Goal: Task Accomplishment & Management: Complete application form

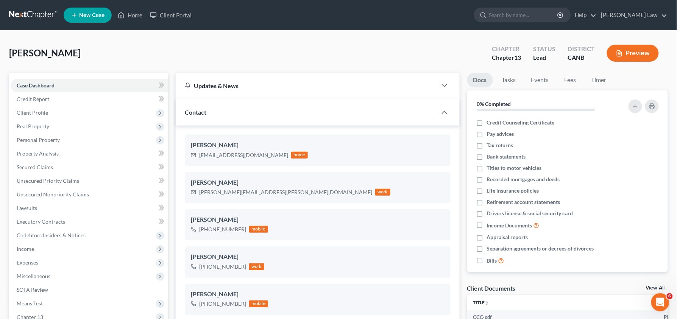
click at [625, 52] on button "Preview" at bounding box center [633, 53] width 52 height 17
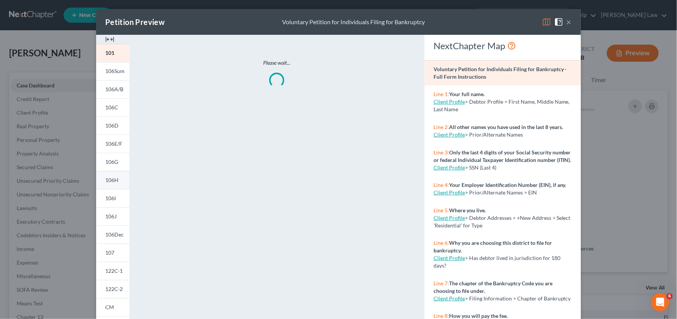
click at [109, 181] on span "106H" at bounding box center [111, 180] width 13 height 6
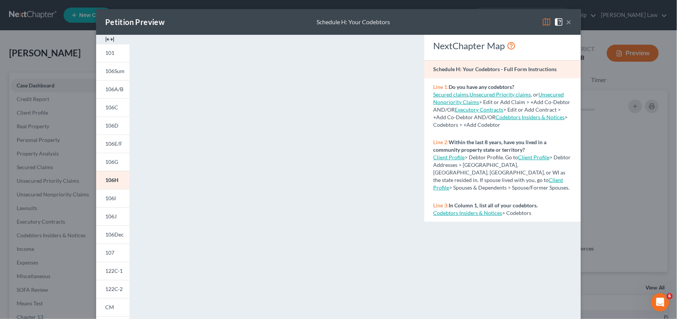
click at [571, 21] on button "×" at bounding box center [568, 21] width 5 height 9
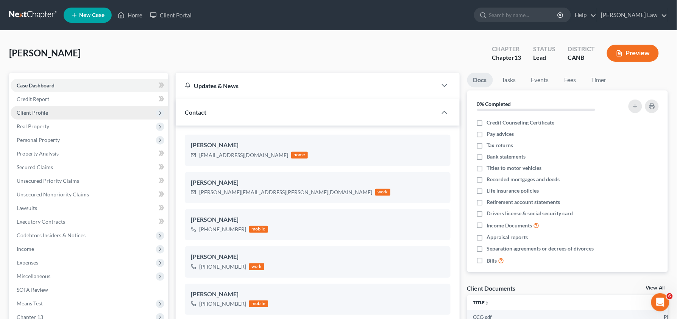
click at [72, 111] on span "Client Profile" at bounding box center [90, 113] width 158 height 14
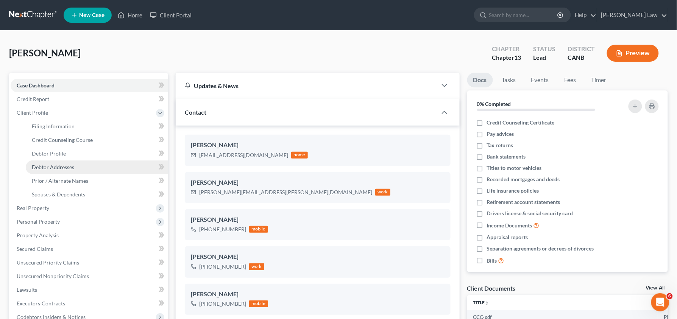
click at [56, 165] on span "Debtor Addresses" at bounding box center [53, 167] width 42 height 6
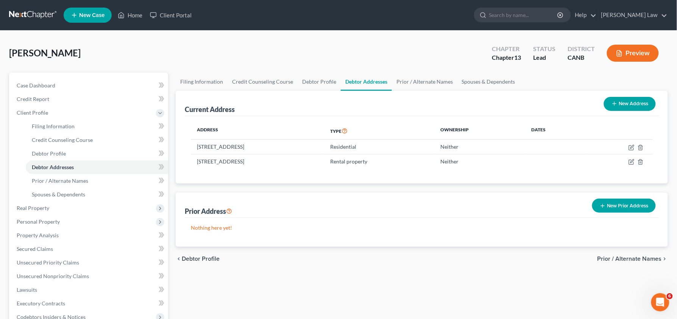
click at [636, 54] on button "Preview" at bounding box center [633, 53] width 52 height 17
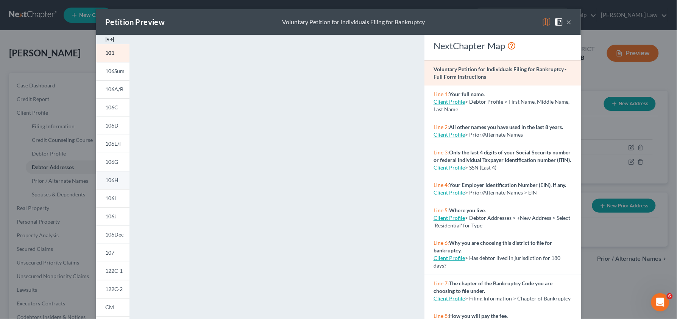
click at [114, 184] on link "106H" at bounding box center [112, 180] width 33 height 18
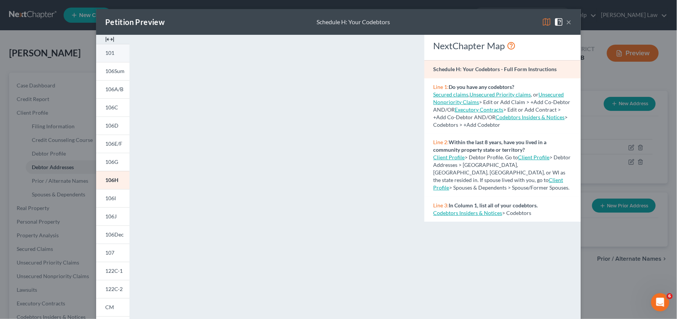
click at [109, 55] on span "101" at bounding box center [109, 53] width 9 height 6
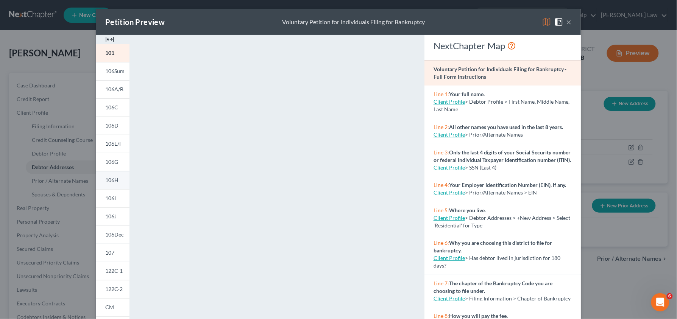
click at [110, 183] on link "106H" at bounding box center [112, 180] width 33 height 18
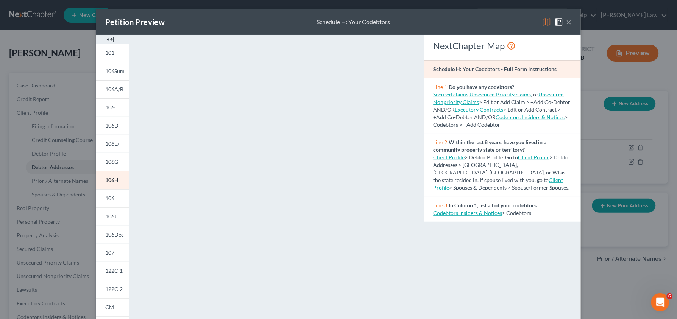
click at [571, 25] on button "×" at bounding box center [568, 21] width 5 height 9
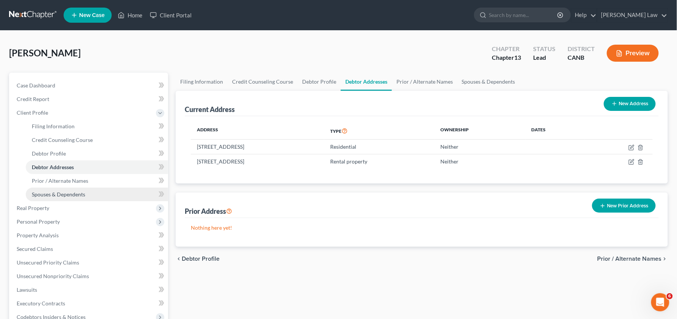
click at [77, 195] on span "Spouses & Dependents" at bounding box center [58, 194] width 53 height 6
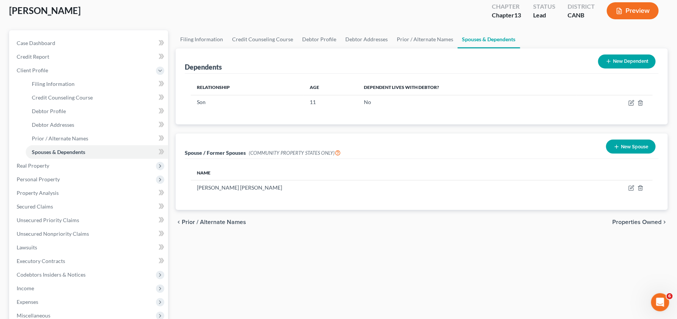
scroll to position [44, 0]
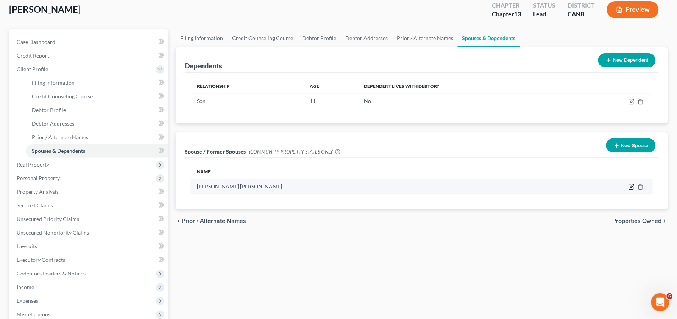
click at [630, 188] on icon "button" at bounding box center [632, 187] width 6 height 6
select select "3"
select select "13"
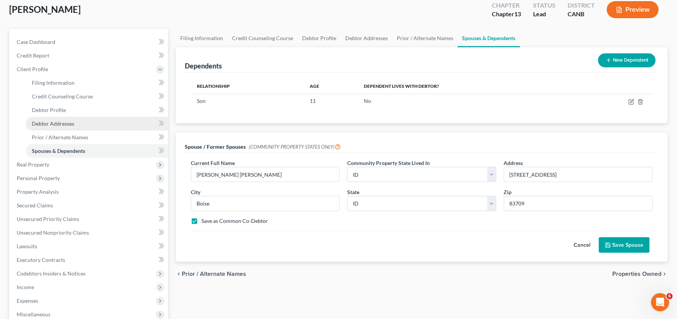
click at [54, 125] on span "Debtor Addresses" at bounding box center [53, 123] width 42 height 6
